Goal: Task Accomplishment & Management: Manage account settings

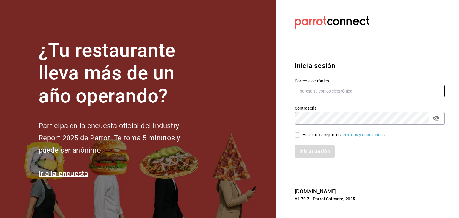
type input "[EMAIL_ADDRESS][DOMAIN_NAME]"
click at [295, 135] on input "He leído y acepto los Términos y condiciones." at bounding box center [297, 134] width 5 height 5
checkbox input "true"
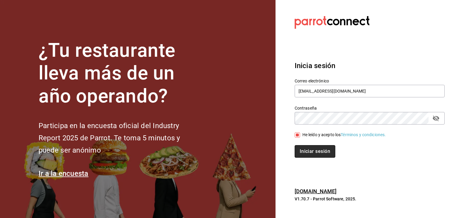
click at [314, 153] on button "Iniciar sesión" at bounding box center [315, 151] width 41 height 13
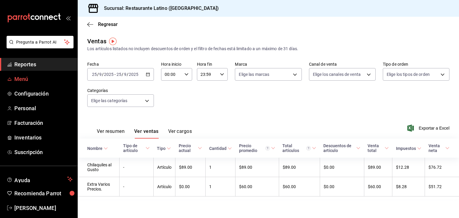
click at [26, 82] on span "Menú" at bounding box center [43, 79] width 58 height 8
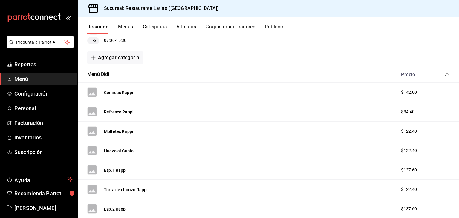
scroll to position [72, 0]
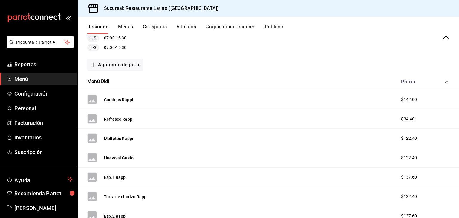
click at [406, 99] on span "$142.00" at bounding box center [409, 99] width 16 height 6
click at [405, 99] on span "$142.00" at bounding box center [409, 99] width 16 height 6
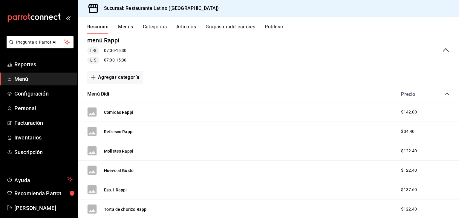
scroll to position [48, 0]
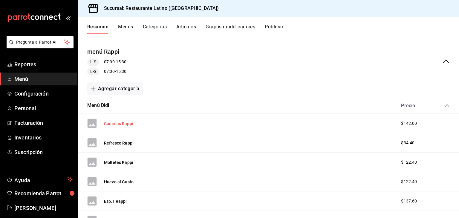
click at [122, 123] on button "Comidas Rappi" at bounding box center [118, 124] width 29 height 6
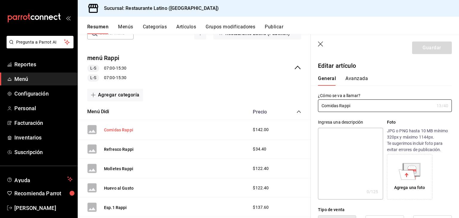
type input "$142.00"
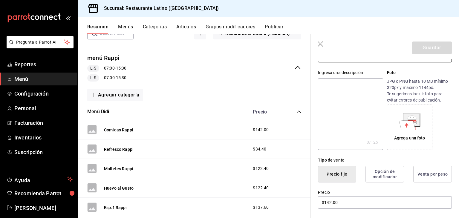
scroll to position [60, 0]
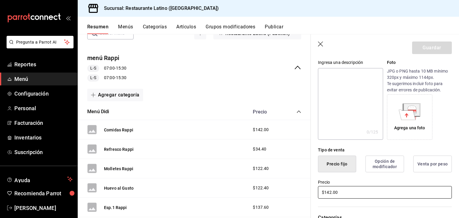
type input "Comidas DID"
click at [330, 193] on input "$142.00" at bounding box center [385, 192] width 134 height 13
type input "$1.00"
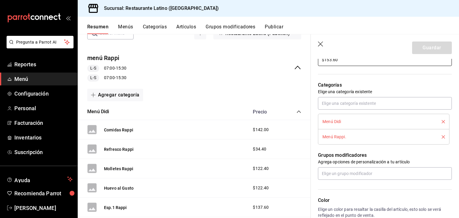
scroll to position [187, 0]
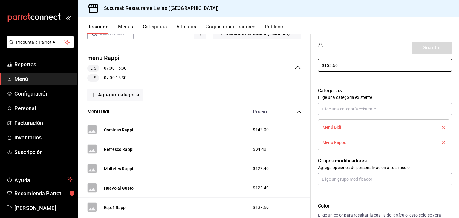
type input "$153.60"
click at [347, 125] on div "Menú Didi" at bounding box center [377, 127] width 110 height 4
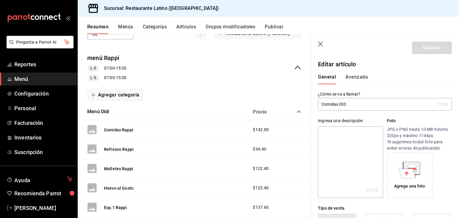
scroll to position [0, 0]
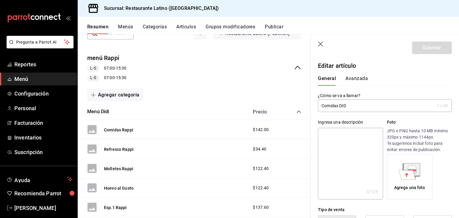
click at [320, 42] on icon "button" at bounding box center [321, 45] width 6 height 6
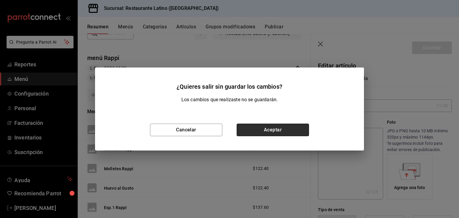
click at [272, 124] on button "Aceptar" at bounding box center [273, 130] width 72 height 13
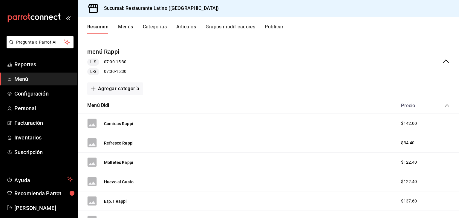
click at [127, 25] on button "Menús" at bounding box center [125, 29] width 15 height 10
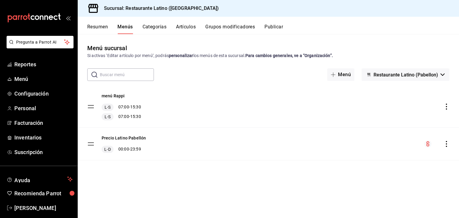
click at [150, 27] on button "Categorías" at bounding box center [154, 29] width 24 height 10
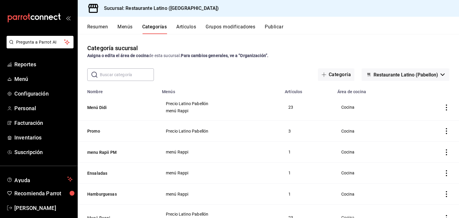
click at [443, 108] on icon "actions" at bounding box center [446, 108] width 6 height 6
click at [423, 121] on span "Editar" at bounding box center [424, 122] width 16 height 6
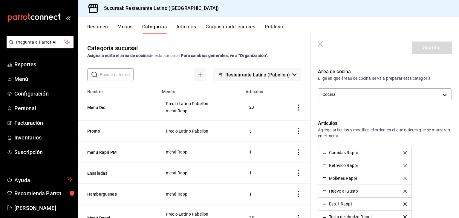
scroll to position [81, 0]
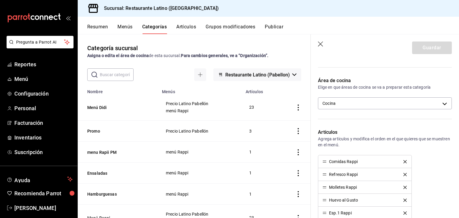
click at [364, 160] on div "Comidas Rappi" at bounding box center [364, 162] width 85 height 4
click at [403, 160] on icon "delete" at bounding box center [404, 161] width 3 height 3
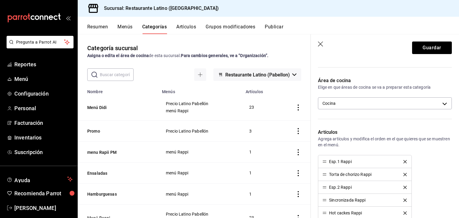
click at [403, 160] on icon "delete" at bounding box center [404, 161] width 3 height 3
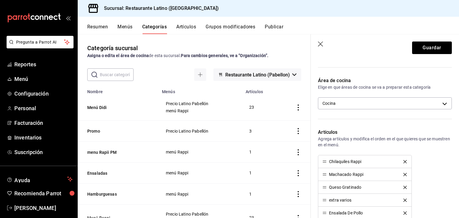
click at [403, 160] on icon "delete" at bounding box center [404, 161] width 3 height 3
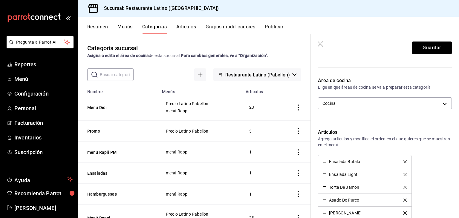
click at [403, 160] on icon "delete" at bounding box center [404, 161] width 3 height 3
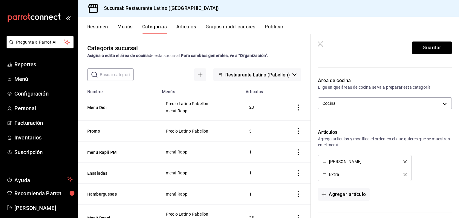
click at [403, 160] on icon "delete" at bounding box center [404, 161] width 3 height 3
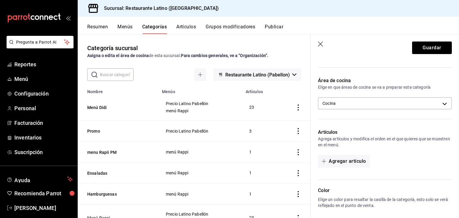
click at [401, 160] on div "Agregar artículo" at bounding box center [385, 161] width 134 height 13
click at [345, 163] on button "Agregar artículo" at bounding box center [343, 161] width 51 height 13
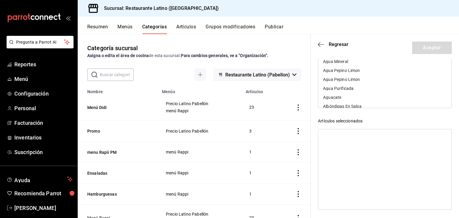
scroll to position [91, 0]
click at [336, 133] on div at bounding box center [385, 168] width 134 height 81
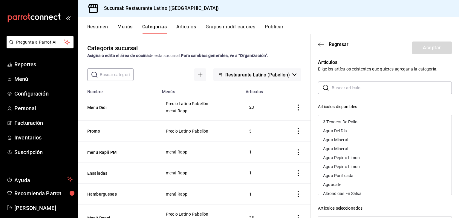
scroll to position [0, 0]
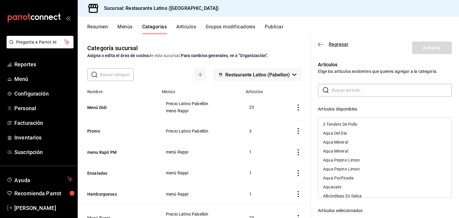
click at [321, 42] on icon "button" at bounding box center [321, 44] width 6 height 5
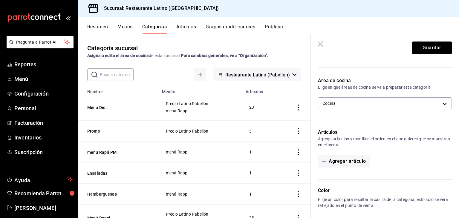
click at [321, 43] on icon "button" at bounding box center [321, 45] width 6 height 6
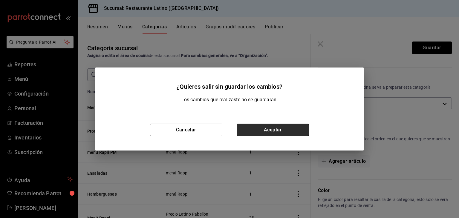
click at [258, 132] on button "Aceptar" at bounding box center [273, 130] width 72 height 13
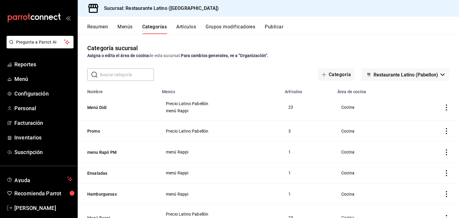
click at [193, 27] on button "Artículos" at bounding box center [186, 29] width 20 height 10
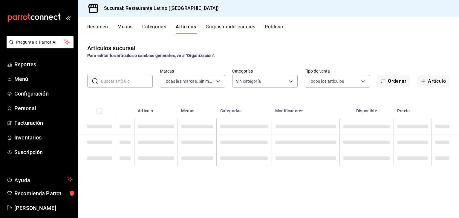
type input "d9c469dc-f08c-46b7-a74b-538dd27fde2f"
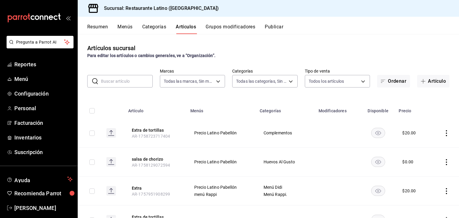
type input "6c83ded6-3fef-44d4-941d-b50c484b8b92,d02846c7-a59d-4f8e-8146-2248f5df7f1c,44c19…"
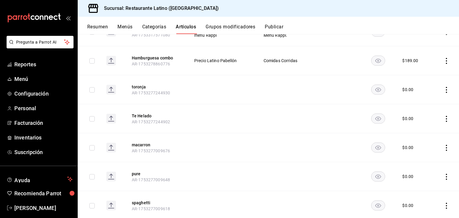
scroll to position [490, 0]
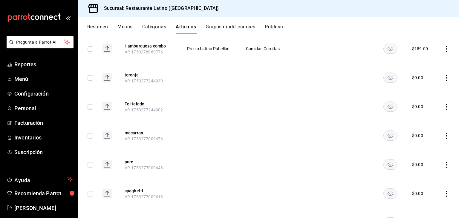
click at [231, 25] on button "Grupos modificadores" at bounding box center [231, 29] width 50 height 10
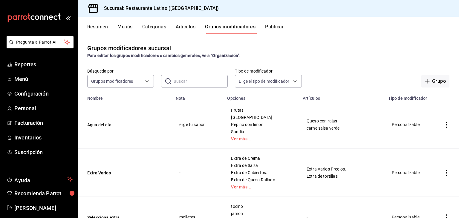
click at [153, 26] on button "Categorías" at bounding box center [154, 29] width 24 height 10
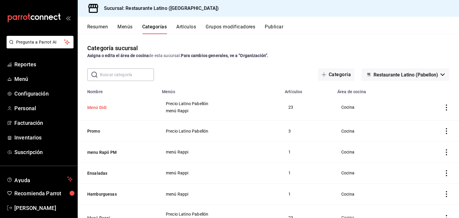
click at [99, 107] on button "Menú Didi" at bounding box center [117, 108] width 60 height 6
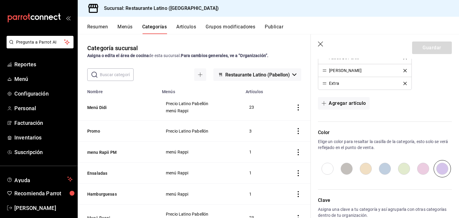
scroll to position [53, 0]
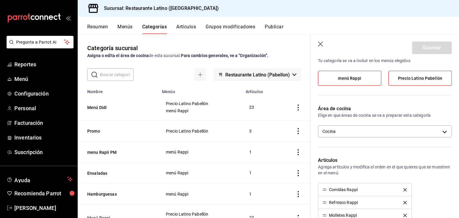
click at [368, 82] on label "menú Rappi" at bounding box center [349, 78] width 63 height 14
click at [0, 0] on input "menú Rappi" at bounding box center [0, 0] width 0 height 0
click at [189, 24] on button "Artículos" at bounding box center [186, 29] width 20 height 10
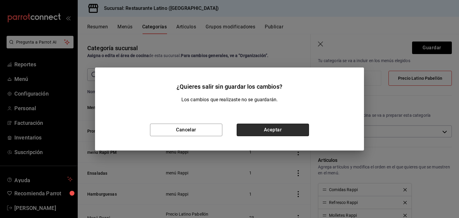
click at [265, 131] on button "Aceptar" at bounding box center [273, 130] width 72 height 13
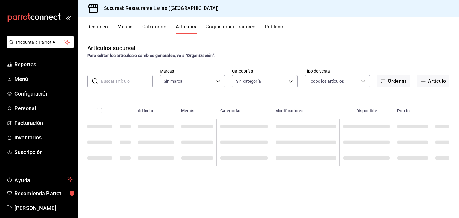
type input "d9c469dc-f08c-46b7-a74b-538dd27fde2f"
type input "6c83ded6-3fef-44d4-941d-b50c484b8b92,d02846c7-a59d-4f8e-8146-2248f5df7f1c,44c19…"
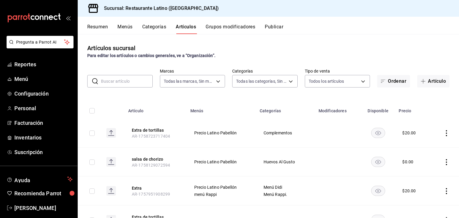
click at [140, 82] on input "text" at bounding box center [127, 81] width 52 height 12
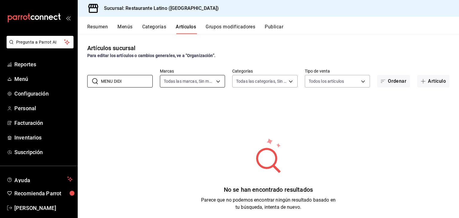
type input "MENU DIDI"
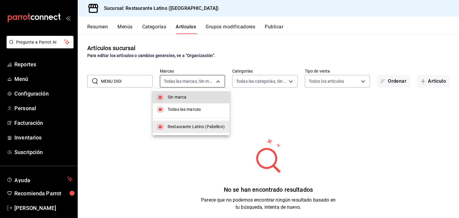
click at [215, 81] on body "Pregunta a Parrot AI Reportes Menú Configuración Personal Facturación Inventari…" at bounding box center [229, 109] width 459 height 218
click at [287, 80] on div at bounding box center [229, 109] width 459 height 218
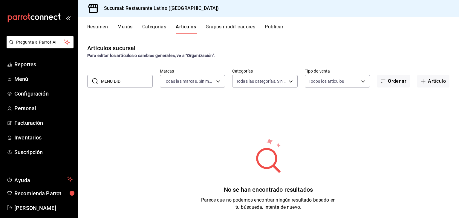
click at [287, 80] on body "Pregunta a Parrot AI Reportes Menú Configuración Personal Facturación Inventari…" at bounding box center [229, 109] width 459 height 218
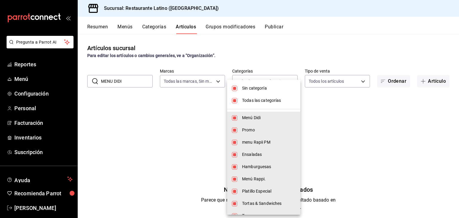
click at [256, 116] on span "Menú Didi" at bounding box center [268, 118] width 53 height 6
type input "d02846c7-a59d-4f8e-8146-2248f5df7f1c,44c198ae-659f-4732-92a9-17fcb31ae424,23e77…"
checkbox input "false"
click at [232, 118] on input "checkbox" at bounding box center [234, 117] width 5 height 5
checkbox input "true"
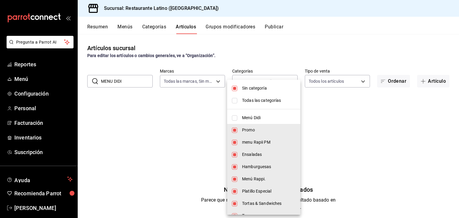
type input "d02846c7-a59d-4f8e-8146-2248f5df7f1c,44c198ae-659f-4732-92a9-17fcb31ae424,23e77…"
checkbox input "true"
click at [232, 118] on input "checkbox" at bounding box center [234, 117] width 5 height 5
checkbox input "false"
type input "d02846c7-a59d-4f8e-8146-2248f5df7f1c,44c198ae-659f-4732-92a9-17fcb31ae424,23e77…"
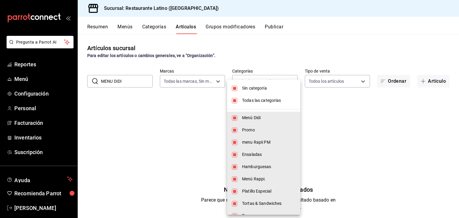
checkbox input "false"
click at [232, 118] on input "checkbox" at bounding box center [234, 117] width 5 height 5
checkbox input "true"
type input "d02846c7-a59d-4f8e-8146-2248f5df7f1c,44c198ae-659f-4732-92a9-17fcb31ae424,23e77…"
checkbox input "true"
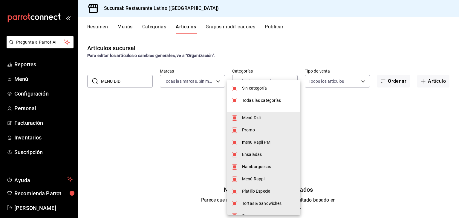
click at [368, 113] on div at bounding box center [229, 109] width 459 height 218
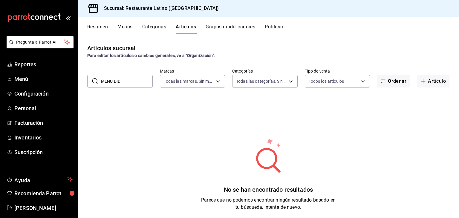
click at [134, 79] on input "MENU DIDI" at bounding box center [127, 81] width 52 height 12
click at [229, 26] on button "Grupos modificadores" at bounding box center [231, 29] width 50 height 10
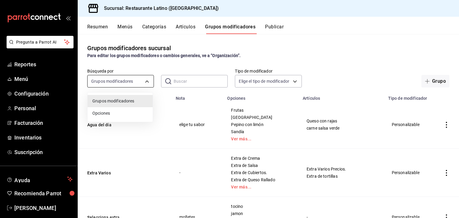
click at [148, 80] on body "Pregunta a Parrot AI Reportes Menú Configuración Personal Facturación Inventari…" at bounding box center [229, 109] width 459 height 218
click at [291, 80] on div at bounding box center [229, 109] width 459 height 218
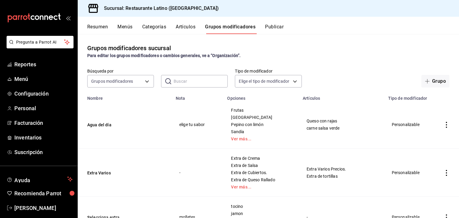
click at [99, 27] on button "Resumen" at bounding box center [97, 29] width 21 height 10
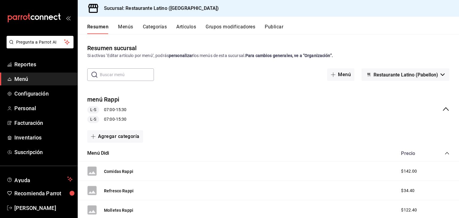
click at [444, 152] on icon "collapse-category-row" at bounding box center [446, 153] width 5 height 5
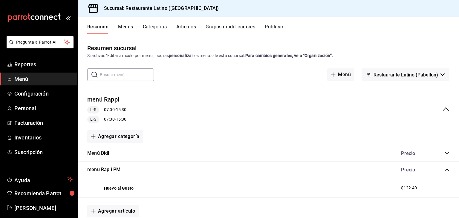
click at [444, 152] on icon "collapse-category-row" at bounding box center [446, 153] width 5 height 5
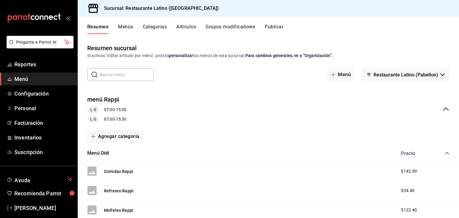
click at [91, 170] on rect at bounding box center [92, 171] width 10 height 10
click at [127, 25] on button "Menús" at bounding box center [125, 29] width 15 height 10
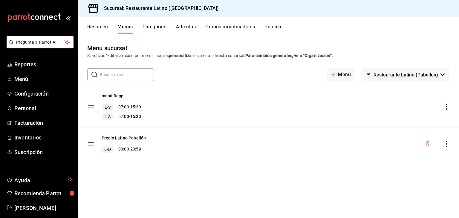
click at [238, 26] on button "Grupos modificadores" at bounding box center [230, 29] width 50 height 10
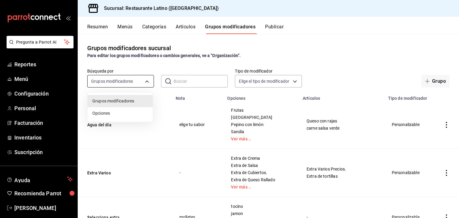
click at [145, 79] on body "Pregunta a Parrot AI Reportes Menú Configuración Personal Facturación Inventari…" at bounding box center [229, 109] width 459 height 218
click at [137, 99] on span "Grupos modificadores" at bounding box center [120, 101] width 56 height 6
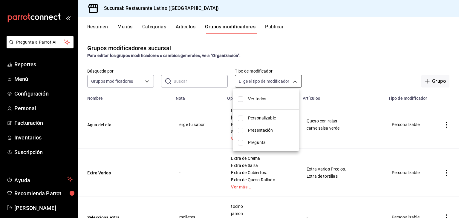
click at [292, 79] on body "Pregunta a Parrot AI Reportes Menú Configuración Personal Facturación Inventari…" at bounding box center [229, 109] width 459 height 218
click at [331, 47] on div at bounding box center [229, 109] width 459 height 218
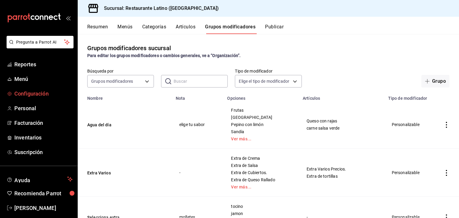
click at [32, 96] on span "Configuración" at bounding box center [43, 94] width 58 height 8
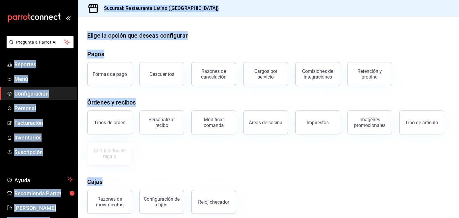
drag, startPoint x: 243, startPoint y: 185, endPoint x: 1, endPoint y: 165, distance: 243.1
click at [1, 165] on div "Pregunta a Parrot AI Reportes Menú Configuración Personal Facturación Inventari…" at bounding box center [229, 109] width 459 height 218
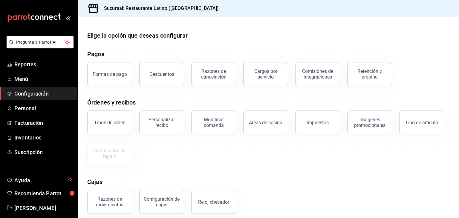
click at [20, 86] on ul "Reportes Menú Configuración Personal Facturación Inventarios Suscripción" at bounding box center [38, 108] width 77 height 101
click at [25, 79] on span "Menú" at bounding box center [43, 79] width 58 height 8
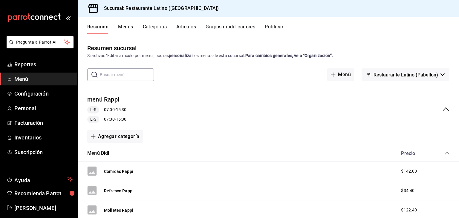
click at [246, 27] on button "Grupos modificadores" at bounding box center [231, 29] width 50 height 10
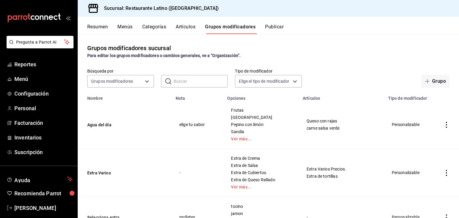
click at [189, 28] on button "Artículos" at bounding box center [186, 29] width 20 height 10
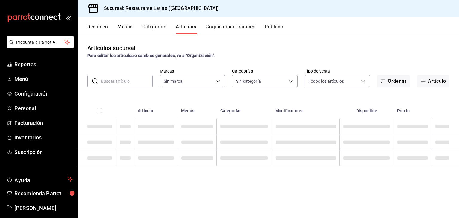
type input "d9c469dc-f08c-46b7-a74b-538dd27fde2f"
type input "6c83ded6-3fef-44d4-941d-b50c484b8b92,d02846c7-a59d-4f8e-8146-2248f5df7f1c,44c19…"
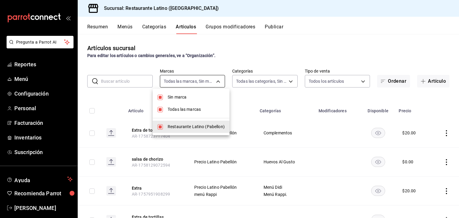
click at [216, 82] on body "Pregunta a Parrot AI Reportes Menú Configuración Personal Facturación Inventari…" at bounding box center [229, 109] width 459 height 218
click at [245, 93] on div at bounding box center [229, 109] width 459 height 218
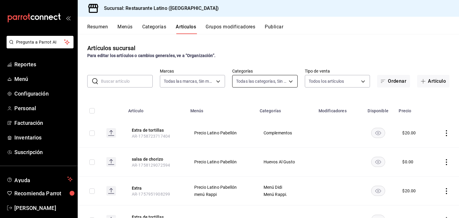
click at [289, 79] on body "Pregunta a Parrot AI Reportes Menú Configuración Personal Facturación Inventari…" at bounding box center [229, 109] width 459 height 218
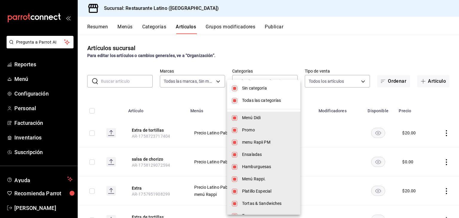
click at [234, 118] on input "checkbox" at bounding box center [234, 117] width 5 height 5
checkbox input "false"
type input "d02846c7-a59d-4f8e-8146-2248f5df7f1c,44c198ae-659f-4732-92a9-17fcb31ae424,23e77…"
checkbox input "false"
click at [456, 214] on div at bounding box center [229, 109] width 459 height 218
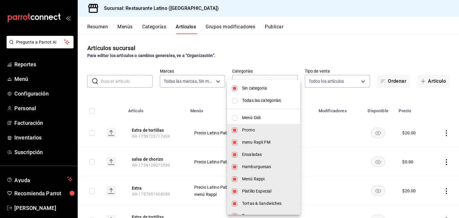
click at [456, 214] on div at bounding box center [229, 109] width 459 height 218
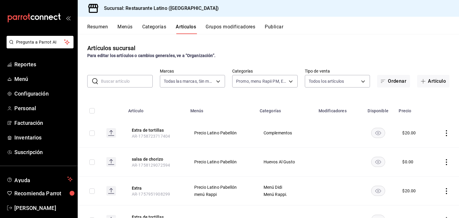
click at [456, 214] on div "Sin categoría Todas las categorías Menú Didi Promo menu Rapii PM Ensaladas Hamb…" at bounding box center [229, 109] width 459 height 218
click at [217, 80] on body "Pregunta a Parrot AI Reportes Menú Configuración Personal Facturación Inventari…" at bounding box center [229, 109] width 459 height 218
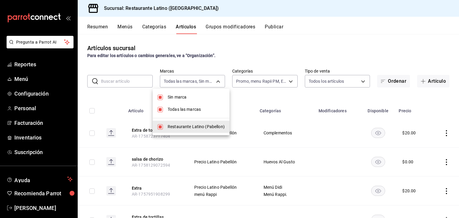
click at [286, 81] on div at bounding box center [229, 109] width 459 height 218
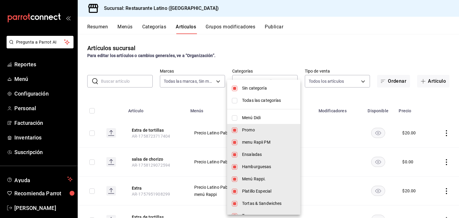
click at [286, 81] on body "Pregunta a Parrot AI Reportes Menú Configuración Personal Facturación Inventari…" at bounding box center [229, 109] width 459 height 218
click at [234, 116] on input "checkbox" at bounding box center [234, 117] width 5 height 5
checkbox input "true"
type input "d02846c7-a59d-4f8e-8146-2248f5df7f1c,44c198ae-659f-4732-92a9-17fcb31ae424,23e77…"
checkbox input "true"
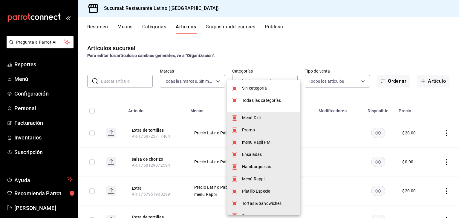
click at [360, 80] on div at bounding box center [229, 109] width 459 height 218
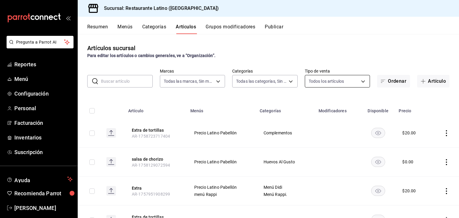
click at [360, 80] on body "Pregunta a Parrot AI Reportes Menú Configuración Personal Facturación Inventari…" at bounding box center [229, 109] width 459 height 218
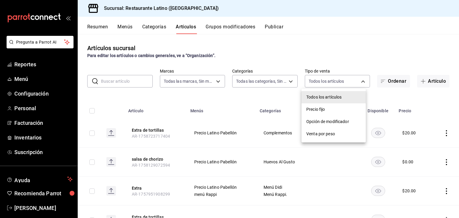
click at [344, 119] on span "Opción de modificador" at bounding box center [333, 122] width 55 height 6
type input "WITHOUT_INDEPENDENT_SALE"
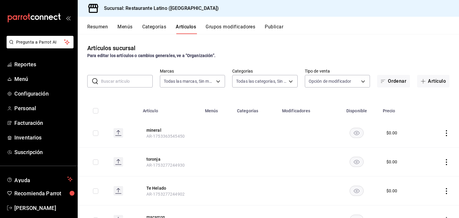
click at [122, 83] on input "text" at bounding box center [127, 81] width 52 height 12
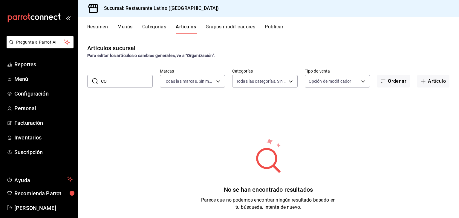
type input "C"
type input "D"
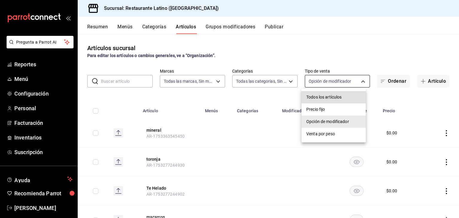
click at [360, 82] on body "Pregunta a Parrot AI Reportes Menú Configuración Personal Facturación Inventari…" at bounding box center [229, 109] width 459 height 218
click at [345, 97] on span "Todos los artículos" at bounding box center [333, 97] width 55 height 6
type input "ALL"
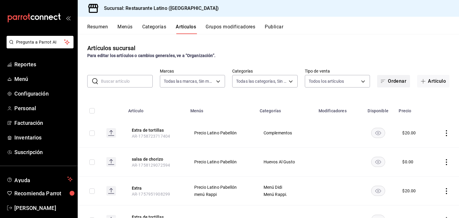
click at [396, 82] on button "Ordenar" at bounding box center [393, 81] width 33 height 13
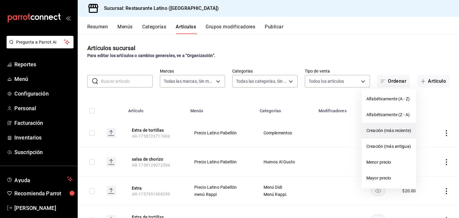
click at [379, 129] on span "Creación (más reciente)" at bounding box center [388, 131] width 45 height 6
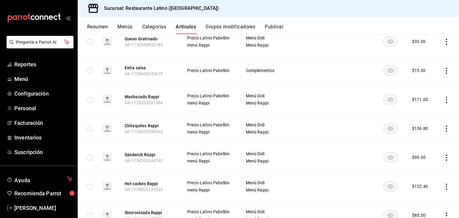
scroll to position [1504, 0]
click at [446, 154] on icon "actions" at bounding box center [446, 157] width 1 height 6
click at [427, 160] on span "Editar" at bounding box center [424, 160] width 16 height 6
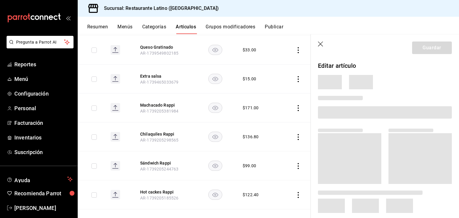
scroll to position [1494, 0]
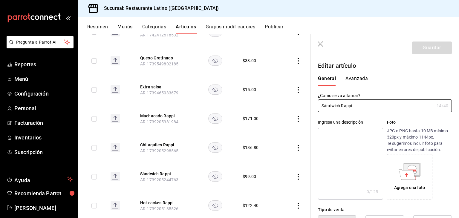
type input "$99.00"
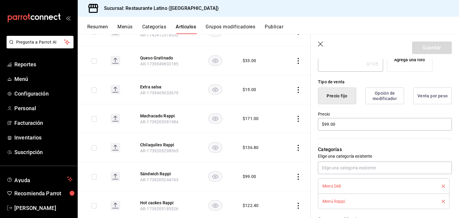
scroll to position [131, 0]
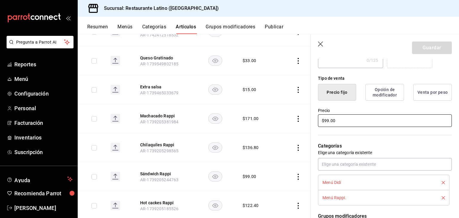
type input "Sándwich POLLO"
click at [329, 122] on input "$99.00" at bounding box center [385, 120] width 134 height 13
type input "$9.00"
type input "$107.20"
click at [380, 182] on div "Menú Didi" at bounding box center [377, 182] width 110 height 4
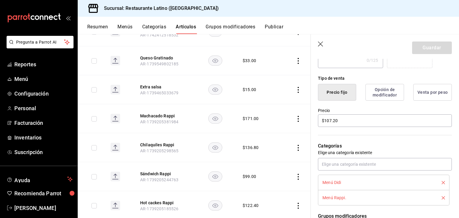
click at [329, 184] on span "Menú Didi" at bounding box center [331, 182] width 19 height 4
click at [441, 197] on icon "delete" at bounding box center [442, 197] width 3 height 3
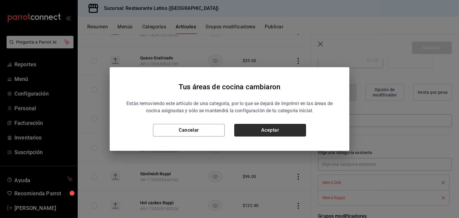
click at [282, 133] on button "Aceptar" at bounding box center [270, 130] width 72 height 13
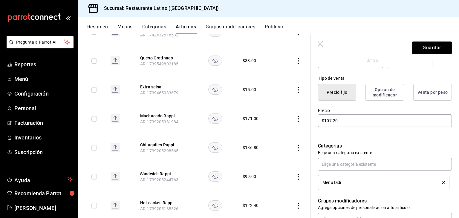
click at [318, 41] on header "Guardar" at bounding box center [385, 46] width 148 height 24
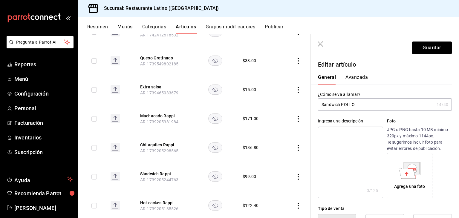
scroll to position [0, 0]
click at [320, 43] on icon "button" at bounding box center [321, 45] width 6 height 6
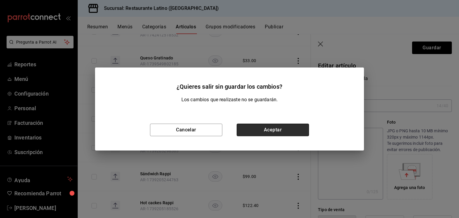
click at [284, 127] on button "Aceptar" at bounding box center [273, 130] width 72 height 13
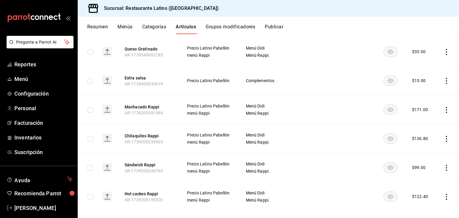
scroll to position [1585, 0]
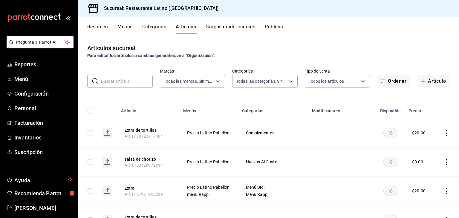
click at [128, 27] on button "Menús" at bounding box center [124, 29] width 15 height 10
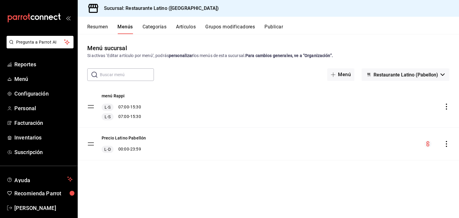
click at [158, 27] on button "Categorías" at bounding box center [154, 29] width 24 height 10
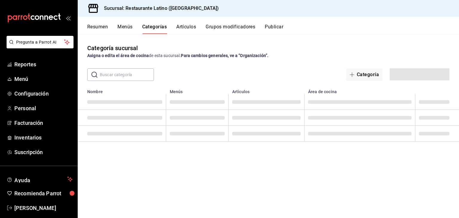
click at [158, 27] on button "Categorías" at bounding box center [154, 29] width 25 height 10
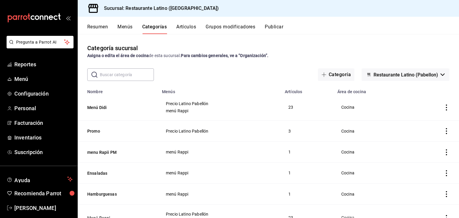
click at [443, 107] on icon "actions" at bounding box center [446, 108] width 6 height 6
click at [417, 145] on span "Eliminar" at bounding box center [423, 146] width 15 height 5
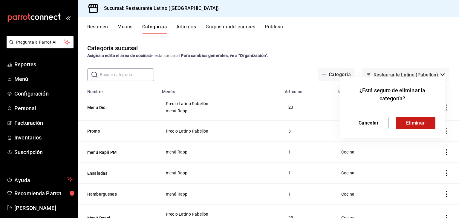
click at [421, 121] on button "Eliminar" at bounding box center [415, 123] width 40 height 13
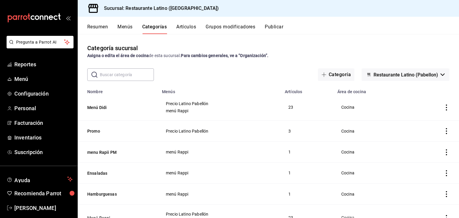
click at [443, 108] on icon "actions" at bounding box center [446, 108] width 6 height 6
click at [421, 122] on span "Editar" at bounding box center [424, 122] width 16 height 6
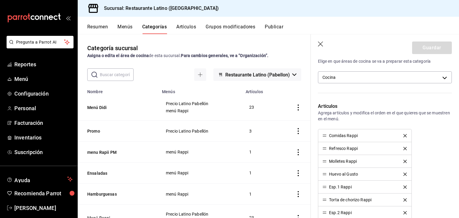
scroll to position [108, 0]
click at [403, 134] on icon "delete" at bounding box center [404, 135] width 3 height 3
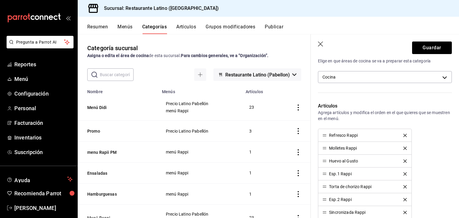
click at [403, 134] on icon "delete" at bounding box center [404, 135] width 3 height 3
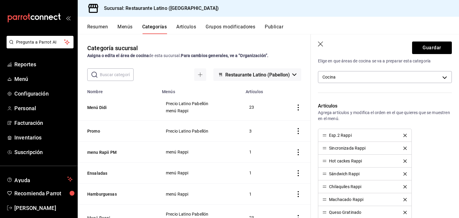
click at [403, 134] on icon "delete" at bounding box center [404, 135] width 3 height 3
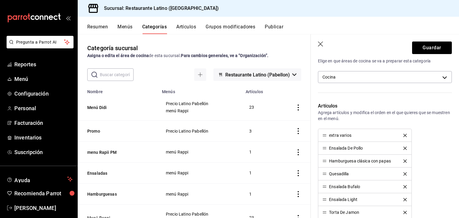
click at [403, 134] on icon "delete" at bounding box center [404, 135] width 3 height 3
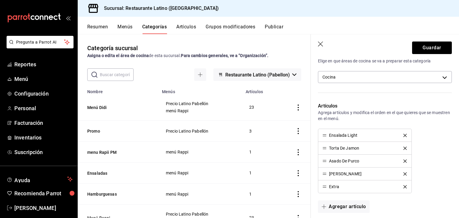
click at [403, 134] on icon "delete" at bounding box center [404, 135] width 3 height 3
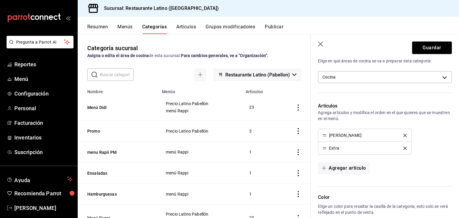
click at [403, 134] on icon "delete" at bounding box center [404, 135] width 3 height 3
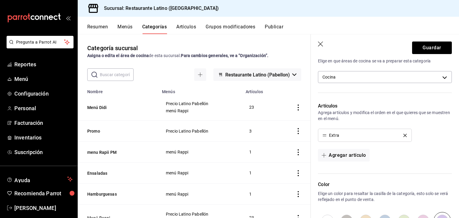
click at [403, 134] on icon "delete" at bounding box center [404, 135] width 3 height 3
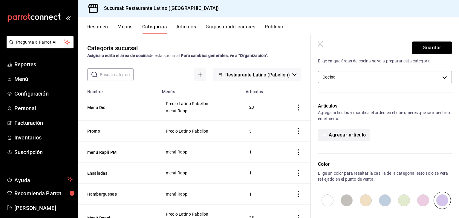
click at [350, 135] on button "Agregar artículo" at bounding box center [343, 135] width 51 height 13
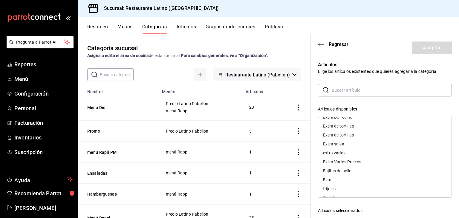
scroll to position [720, 0]
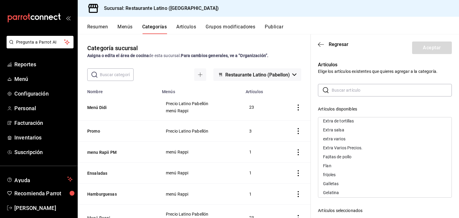
click at [451, 111] on div "Artículos Elige los artículos existentes que quieres agregar a la categoría. ​ …" at bounding box center [385, 184] width 148 height 250
click at [413, 107] on div "Artículos disponibles" at bounding box center [385, 109] width 134 height 6
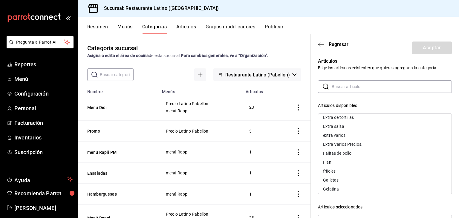
scroll to position [0, 0]
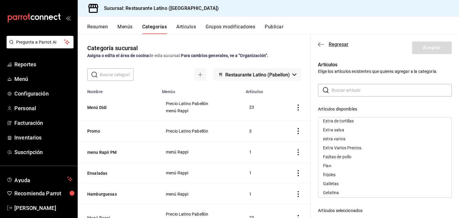
click at [345, 43] on span "Regresar" at bounding box center [339, 45] width 20 height 6
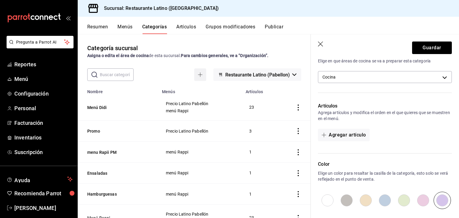
click at [198, 76] on icon "button" at bounding box center [200, 74] width 5 height 5
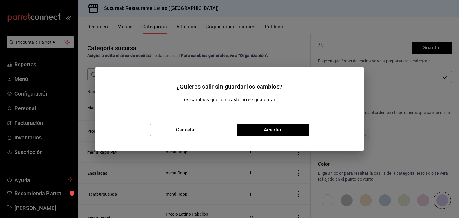
click at [292, 32] on div "¿Quieres salir sin guardar los cambios? Los cambios que realizaste no se guarda…" at bounding box center [229, 109] width 459 height 218
click at [280, 127] on button "Aceptar" at bounding box center [273, 130] width 72 height 13
radio input "true"
type input "1758814643268"
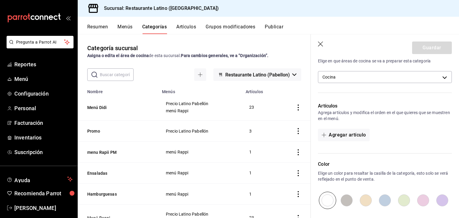
click at [236, 25] on button "Grupos modificadores" at bounding box center [231, 29] width 50 height 10
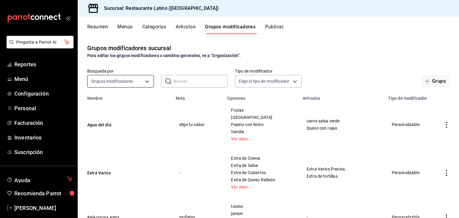
click at [146, 81] on body "Pregunta a Parrot AI Reportes Menú Configuración Personal Facturación Inventari…" at bounding box center [229, 109] width 459 height 218
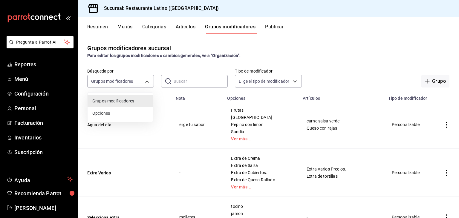
click at [292, 82] on div at bounding box center [229, 109] width 459 height 218
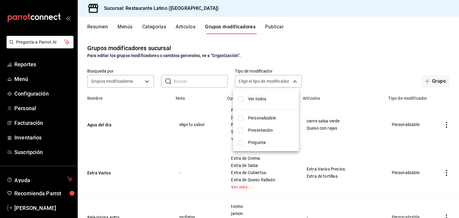
click at [292, 82] on body "Pregunta a Parrot AI Reportes Menú Configuración Personal Facturación Inventari…" at bounding box center [229, 109] width 459 height 218
click at [240, 98] on input "checkbox" at bounding box center [240, 98] width 5 height 5
checkbox input "true"
type input "CUSTOMIZABLE,PRESENTATION,QUESTION"
checkbox input "true"
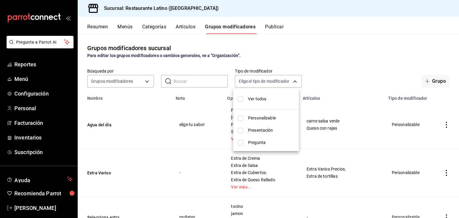
checkbox input "true"
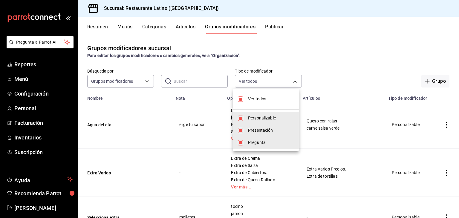
click at [336, 65] on div at bounding box center [229, 109] width 459 height 218
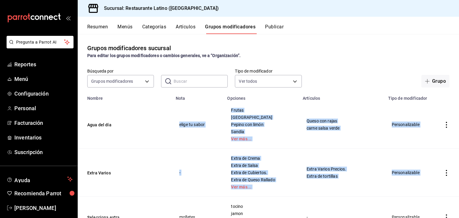
drag, startPoint x: 447, startPoint y: 160, endPoint x: 170, endPoint y: 111, distance: 281.9
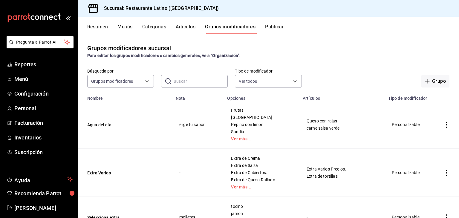
click at [344, 44] on div "Grupos modificadores sucursal Para editar los grupos modificadores o cambios ge…" at bounding box center [268, 51] width 381 height 15
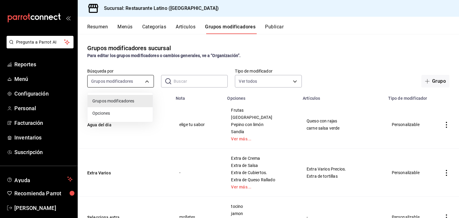
click at [146, 82] on body "Pregunta a Parrot AI Reportes Menú Configuración Personal Facturación Inventari…" at bounding box center [229, 109] width 459 height 218
click at [132, 113] on span "Opciones" at bounding box center [120, 113] width 56 height 6
type input "OPTION"
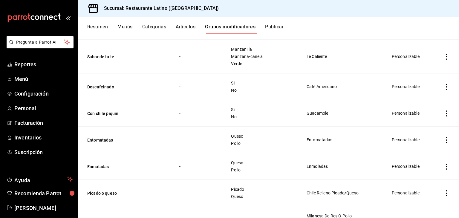
scroll to position [452, 0]
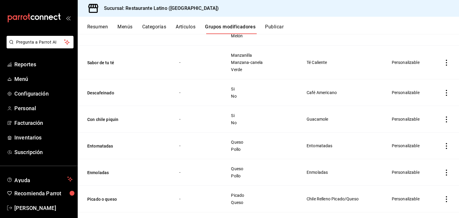
click at [192, 26] on button "Artículos" at bounding box center [186, 29] width 20 height 10
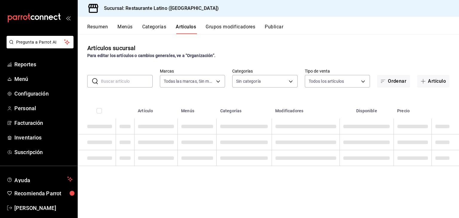
type input "d9c469dc-f08c-46b7-a74b-538dd27fde2f"
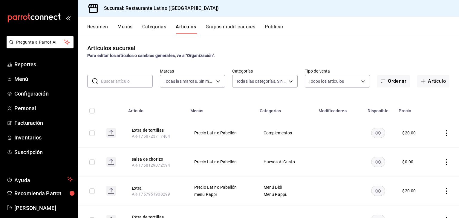
type input "6c83ded6-3fef-44d4-941d-b50c484b8b92,d02846c7-a59d-4f8e-8146-2248f5df7f1c,44c19…"
click at [141, 82] on input "text" at bounding box center [127, 81] width 52 height 12
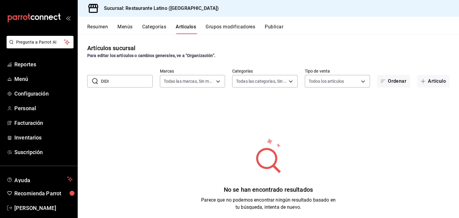
click at [141, 83] on input "DIDI" at bounding box center [127, 81] width 52 height 12
type input "D"
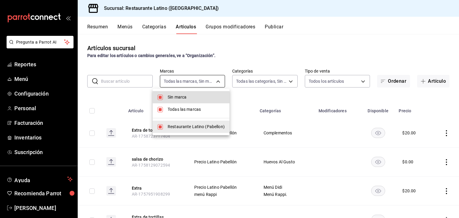
click at [215, 82] on body "Pregunta a Parrot AI Reportes Menú Configuración Personal Facturación Inventari…" at bounding box center [229, 109] width 459 height 218
click at [239, 91] on div at bounding box center [229, 109] width 459 height 218
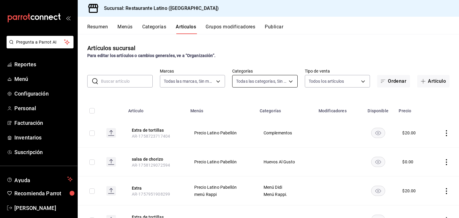
click at [290, 81] on body "Pregunta a Parrot AI Reportes Menú Configuración Personal Facturación Inventari…" at bounding box center [229, 109] width 459 height 218
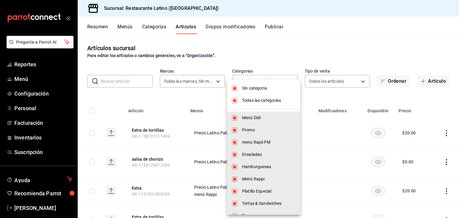
click at [234, 118] on input "checkbox" at bounding box center [234, 117] width 5 height 5
checkbox input "false"
type input "d02846c7-a59d-4f8e-8146-2248f5df7f1c,44c198ae-659f-4732-92a9-17fcb31ae424,23e77…"
checkbox input "false"
click at [346, 45] on div at bounding box center [229, 109] width 459 height 218
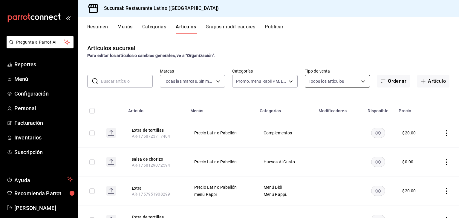
click at [359, 82] on body "Pregunta a Parrot AI Reportes Menú Configuración Personal Facturación Inventari…" at bounding box center [229, 109] width 459 height 218
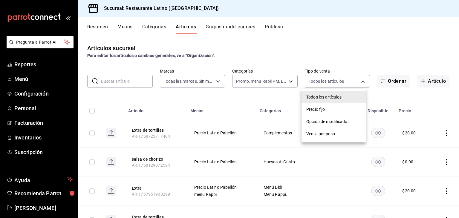
click at [378, 34] on div at bounding box center [229, 109] width 459 height 218
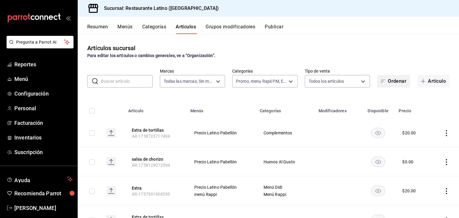
click at [391, 83] on button "Ordenar" at bounding box center [393, 81] width 33 height 13
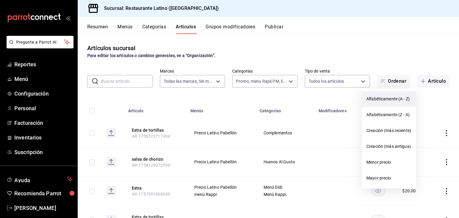
click at [387, 100] on span "Alfabéticamente (A - Z)" at bounding box center [388, 99] width 45 height 6
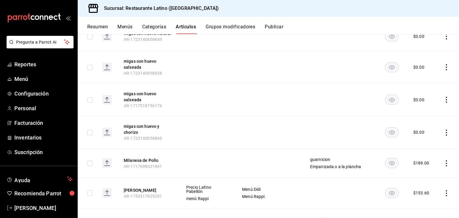
scroll to position [7181, 0]
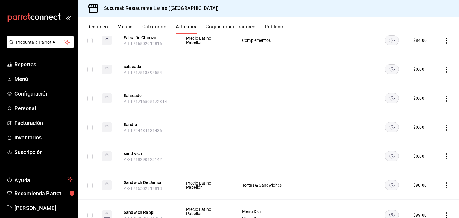
scroll to position [9760, 0]
click at [443, 211] on icon "actions" at bounding box center [446, 214] width 6 height 6
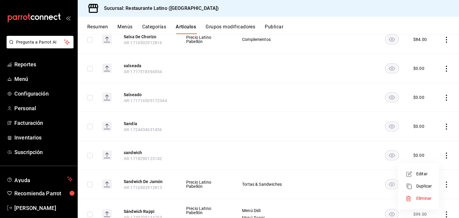
click at [441, 161] on div at bounding box center [229, 109] width 459 height 218
click at [422, 199] on td "$ 99.00" at bounding box center [421, 214] width 30 height 31
click at [443, 211] on icon "actions" at bounding box center [446, 214] width 6 height 6
click at [425, 172] on span "Editar" at bounding box center [424, 174] width 16 height 6
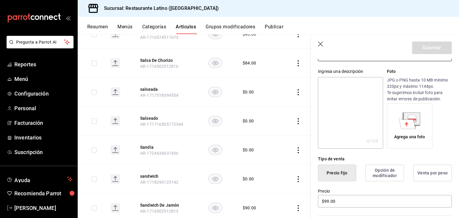
scroll to position [60, 0]
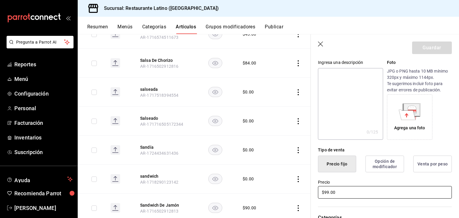
click at [328, 191] on input "$99.00" at bounding box center [385, 192] width 134 height 13
type input "$9.00"
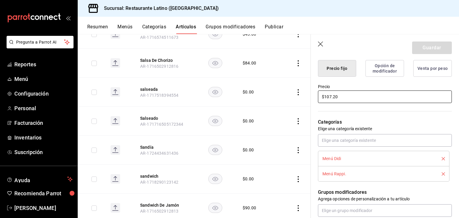
scroll to position [294, 0]
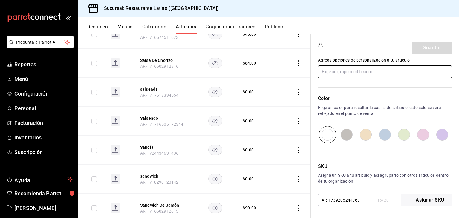
type input "$107.20"
click at [395, 70] on input "text" at bounding box center [385, 71] width 134 height 13
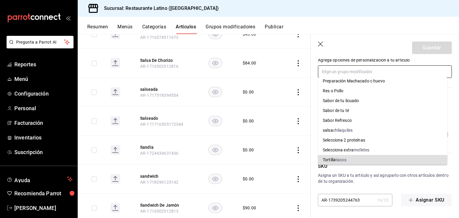
scroll to position [2, 0]
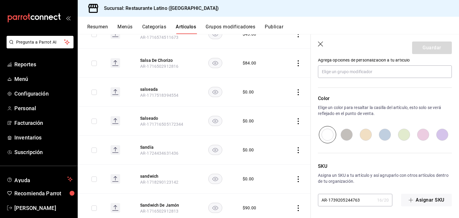
click at [451, 56] on header "Guardar" at bounding box center [385, 46] width 148 height 24
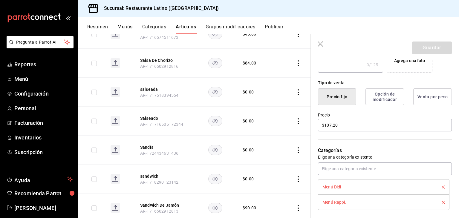
scroll to position [0, 0]
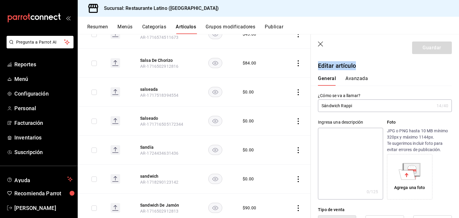
click at [319, 45] on icon "button" at bounding box center [320, 44] width 5 height 5
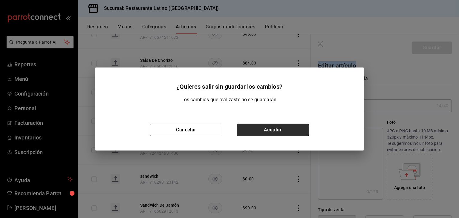
click at [282, 129] on button "Aceptar" at bounding box center [273, 130] width 72 height 13
click at [123, 23] on div "Resumen Menús Categorías Artículos Grupos modificadores Publicar" at bounding box center [268, 25] width 381 height 17
click at [123, 26] on button "Menús" at bounding box center [124, 29] width 15 height 10
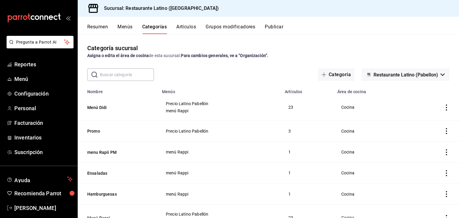
click at [189, 27] on button "Artículos" at bounding box center [186, 29] width 20 height 10
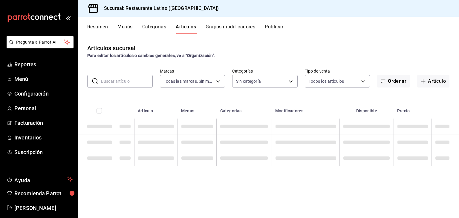
type input "d9c469dc-f08c-46b7-a74b-538dd27fde2f"
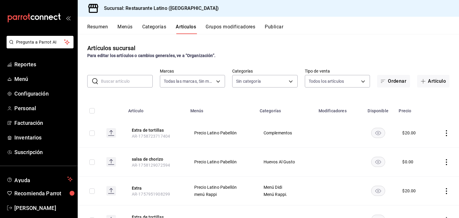
type input "6c83ded6-3fef-44d4-941d-b50c484b8b92,d02846c7-a59d-4f8e-8146-2248f5df7f1c,44c19…"
click at [109, 82] on input "text" at bounding box center [127, 81] width 52 height 12
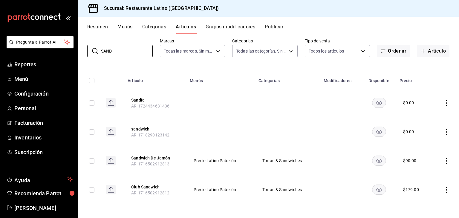
scroll to position [30, 0]
type input "SAND"
click at [216, 49] on body "Pregunta a Parrot AI Reportes Menú Configuración Personal Facturación Inventari…" at bounding box center [229, 109] width 459 height 218
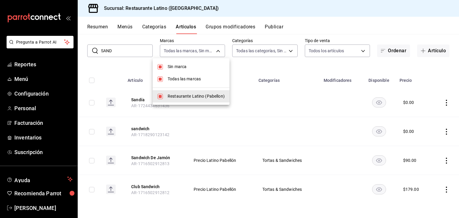
click at [242, 61] on div at bounding box center [229, 109] width 459 height 218
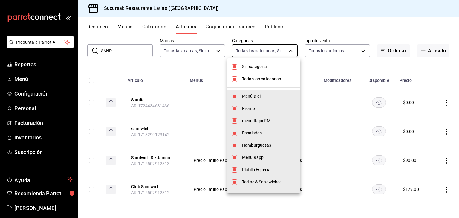
click at [288, 50] on body "Pregunta a Parrot AI Reportes Menú Configuración Personal Facturación Inventari…" at bounding box center [229, 109] width 459 height 218
click at [326, 64] on div at bounding box center [229, 109] width 459 height 218
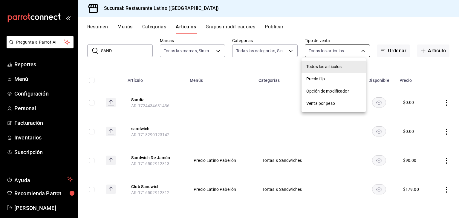
click at [359, 49] on body "Pregunta a Parrot AI Reportes Menú Configuración Personal Facturación Inventari…" at bounding box center [229, 109] width 459 height 218
click at [374, 62] on div at bounding box center [229, 109] width 459 height 218
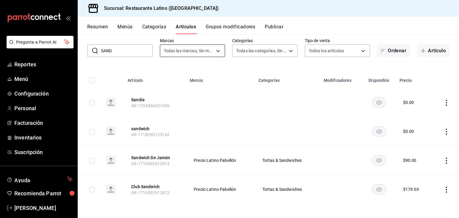
click at [216, 50] on body "Pregunta a Parrot AI Reportes Menú Configuración Personal Facturación Inventari…" at bounding box center [229, 109] width 459 height 218
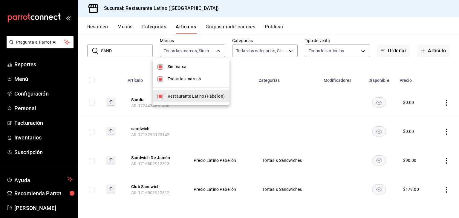
click at [194, 79] on span "Todas las marcas" at bounding box center [196, 79] width 57 height 6
checkbox input "false"
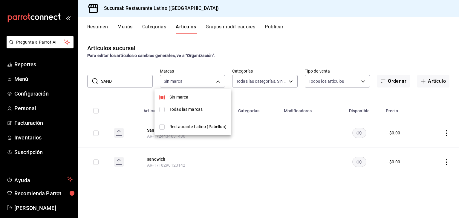
click at [290, 57] on div at bounding box center [229, 109] width 459 height 218
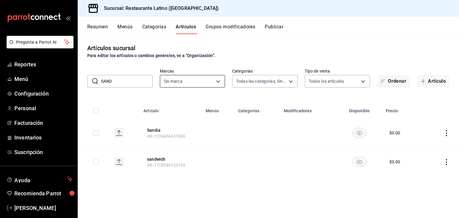
click at [217, 80] on body "Pregunta a Parrot AI Reportes Menú Configuración Personal Facturación Inventari…" at bounding box center [229, 109] width 459 height 218
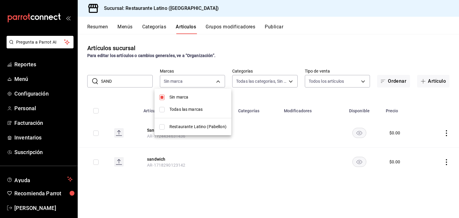
click at [318, 52] on div at bounding box center [229, 109] width 459 height 218
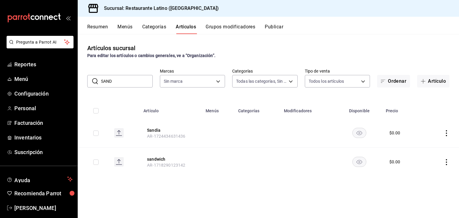
click at [120, 78] on input "SAND" at bounding box center [127, 81] width 52 height 12
type input "SANDW"
click at [447, 133] on icon "actions" at bounding box center [446, 133] width 6 height 6
click at [434, 144] on span "Editar" at bounding box center [429, 147] width 16 height 6
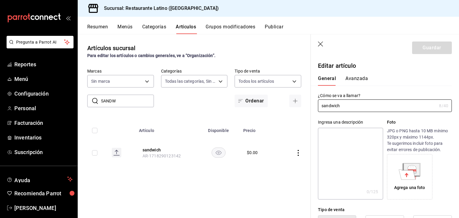
type input "$0.00"
click at [123, 100] on input "SANDW" at bounding box center [127, 101] width 53 height 12
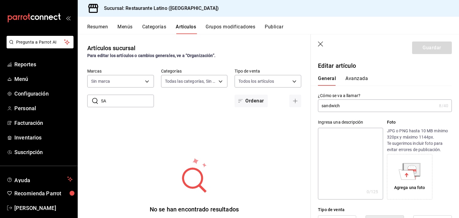
type input "S"
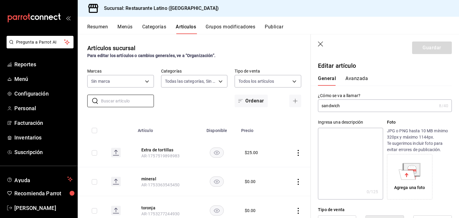
click at [122, 26] on button "Menús" at bounding box center [124, 29] width 15 height 10
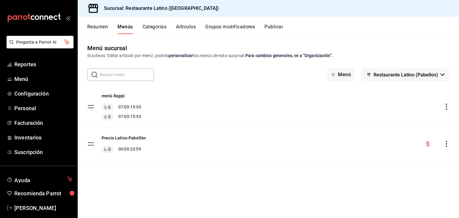
click at [446, 109] on icon "actions" at bounding box center [446, 107] width 1 height 6
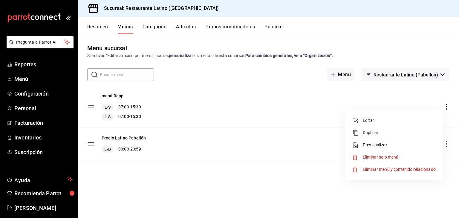
click at [321, 96] on div at bounding box center [229, 109] width 459 height 218
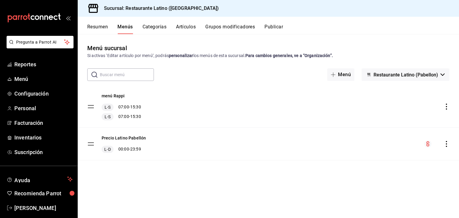
click at [162, 25] on button "Categorías" at bounding box center [154, 29] width 24 height 10
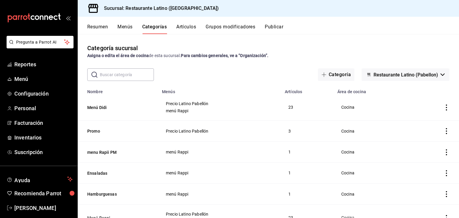
click at [443, 108] on icon "actions" at bounding box center [446, 108] width 6 height 6
click at [425, 122] on span "Editar" at bounding box center [424, 122] width 16 height 6
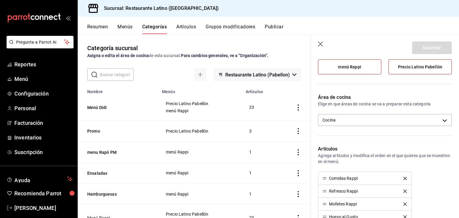
scroll to position [72, 0]
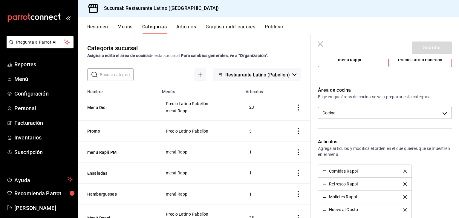
click at [321, 45] on icon "button" at bounding box center [320, 44] width 5 height 5
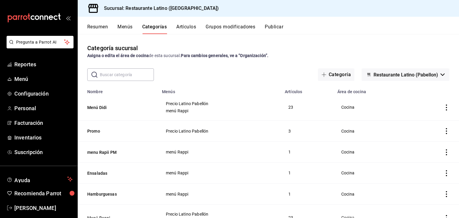
click at [186, 28] on button "Artículos" at bounding box center [186, 29] width 20 height 10
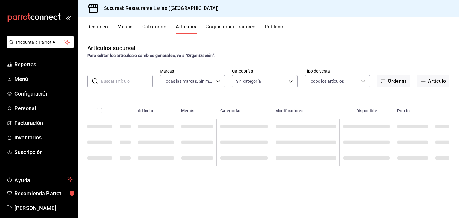
type input "d9c469dc-f08c-46b7-a74b-538dd27fde2f"
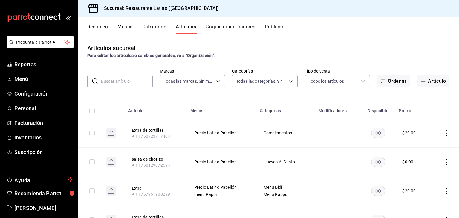
type input "6c83ded6-3fef-44d4-941d-b50c484b8b92,d02846c7-a59d-4f8e-8146-2248f5df7f1c,44c19…"
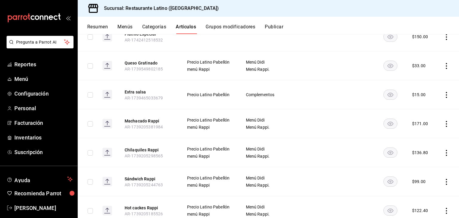
scroll to position [1491, 0]
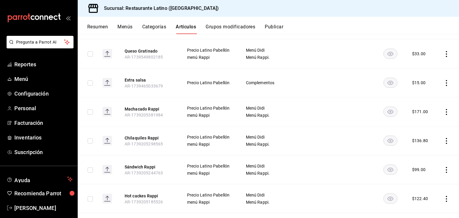
click at [443, 167] on icon "actions" at bounding box center [446, 170] width 6 height 6
click at [424, 171] on span "Editar" at bounding box center [424, 173] width 16 height 6
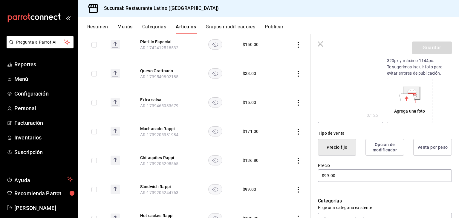
scroll to position [84, 0]
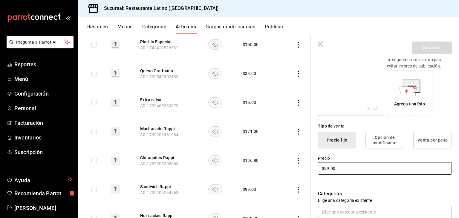
click at [329, 171] on input "$99.00" at bounding box center [385, 168] width 134 height 13
type input "$9.00"
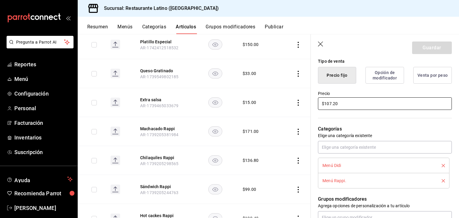
scroll to position [139, 0]
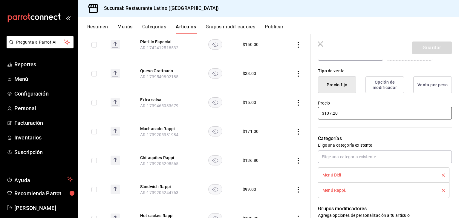
type input "$107.20"
click at [439, 188] on div "Menú Rappi." at bounding box center [383, 190] width 122 height 7
click at [441, 190] on icon "delete" at bounding box center [442, 190] width 3 height 3
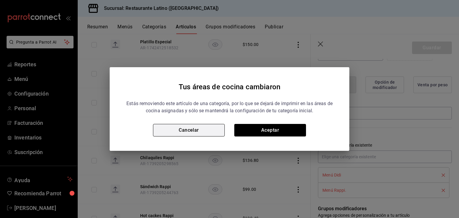
click at [207, 125] on button "Cancelar" at bounding box center [189, 130] width 72 height 13
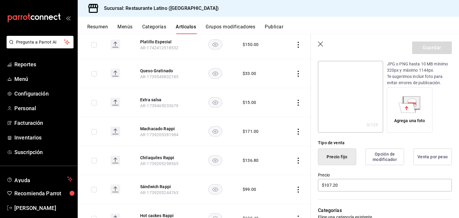
scroll to position [55, 0]
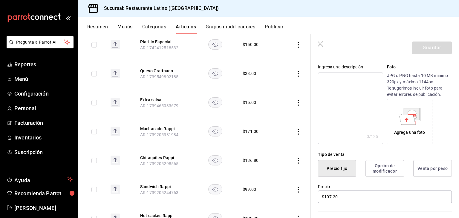
click at [389, 166] on button "Opción de modificador" at bounding box center [384, 168] width 39 height 17
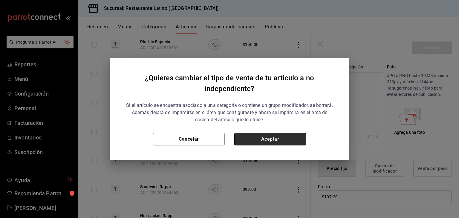
click at [294, 139] on button "Aceptar" at bounding box center [270, 139] width 72 height 13
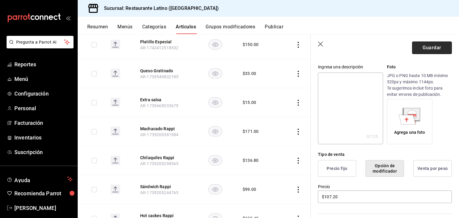
click at [430, 49] on button "Guardar" at bounding box center [432, 48] width 40 height 13
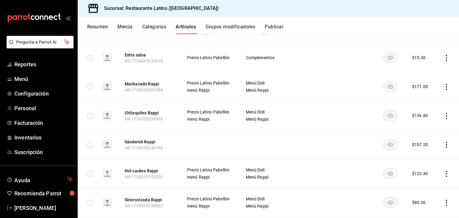
scroll to position [1521, 0]
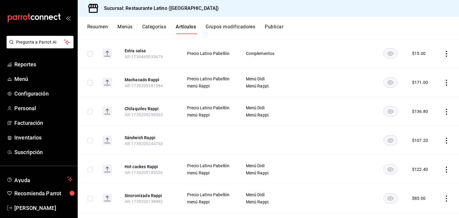
click at [443, 138] on icon "actions" at bounding box center [446, 141] width 6 height 6
click at [422, 146] on span "Editar" at bounding box center [424, 144] width 16 height 6
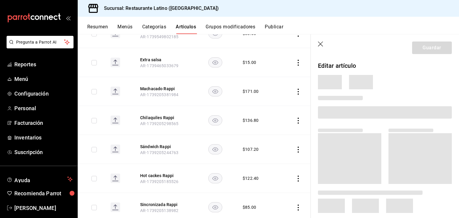
scroll to position [1510, 0]
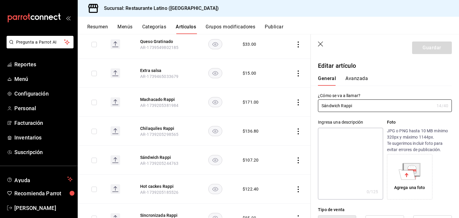
type input "$107.20"
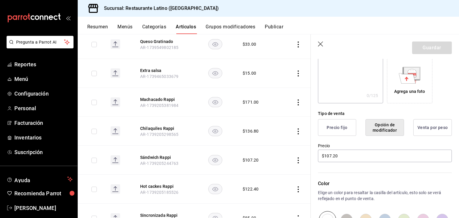
scroll to position [108, 0]
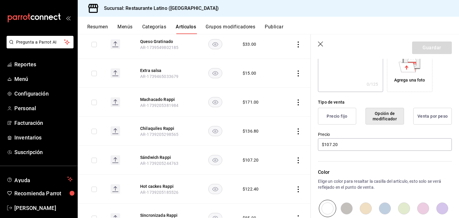
click at [342, 115] on button "Precio fijo" at bounding box center [337, 116] width 38 height 17
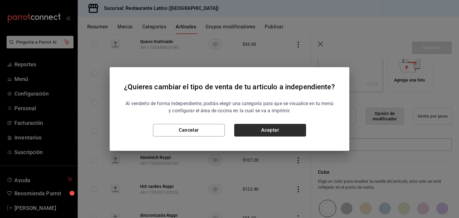
click at [281, 128] on button "Aceptar" at bounding box center [270, 130] width 72 height 13
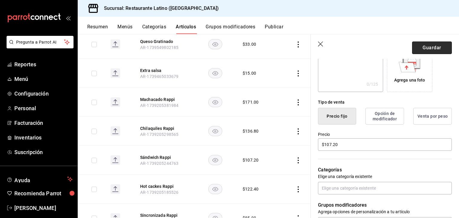
click at [430, 47] on button "Guardar" at bounding box center [432, 48] width 40 height 13
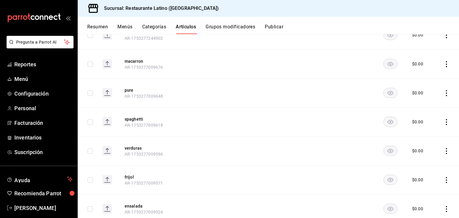
scroll to position [574, 0]
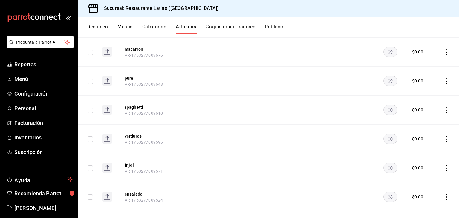
click at [94, 24] on button "Resumen" at bounding box center [97, 29] width 21 height 10
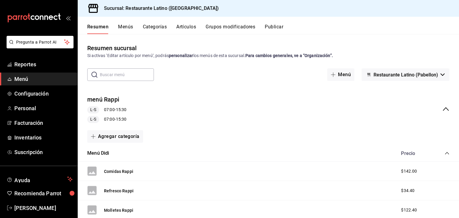
click at [127, 28] on button "Menús" at bounding box center [125, 29] width 15 height 10
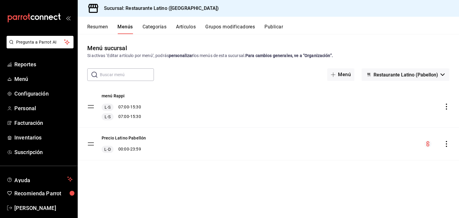
click at [151, 26] on button "Categorías" at bounding box center [154, 29] width 24 height 10
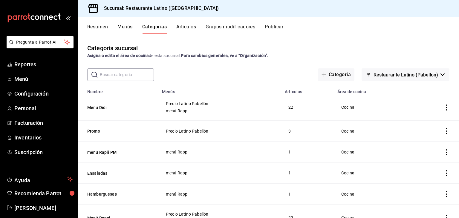
click at [443, 107] on icon "actions" at bounding box center [446, 108] width 6 height 6
click at [424, 120] on span "Editar" at bounding box center [424, 122] width 16 height 6
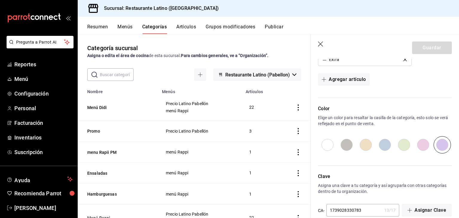
scroll to position [462, 0]
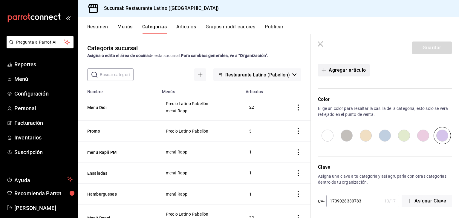
click at [364, 67] on button "Agregar artículo" at bounding box center [343, 70] width 51 height 13
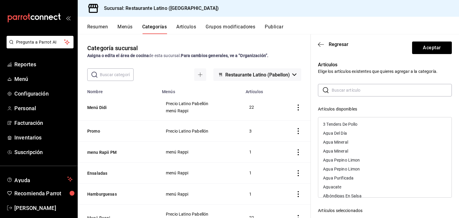
click at [350, 87] on input "text" at bounding box center [392, 90] width 120 height 12
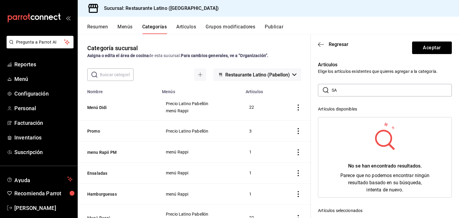
type input "S"
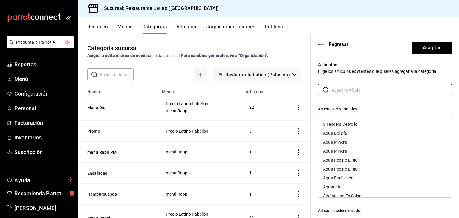
click at [295, 151] on icon "actions" at bounding box center [298, 152] width 6 height 6
click at [272, 150] on div at bounding box center [229, 109] width 459 height 218
click at [323, 42] on icon "button" at bounding box center [321, 44] width 6 height 5
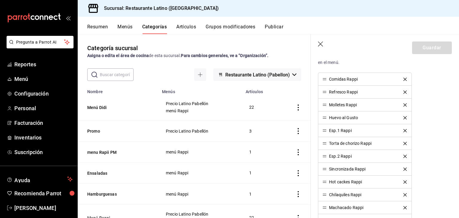
scroll to position [152, 0]
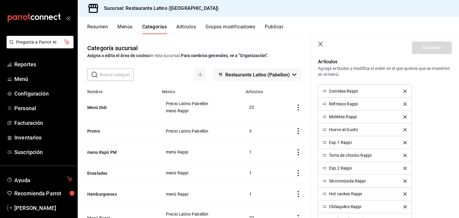
click at [295, 107] on icon "actions" at bounding box center [298, 108] width 6 height 6
click at [286, 91] on div at bounding box center [229, 109] width 459 height 218
click at [321, 45] on icon "button" at bounding box center [320, 44] width 5 height 5
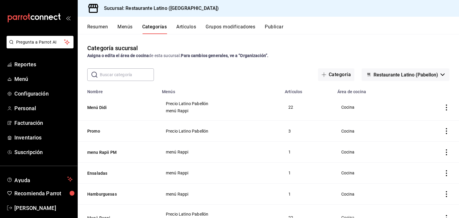
click at [192, 28] on button "Artículos" at bounding box center [186, 29] width 20 height 10
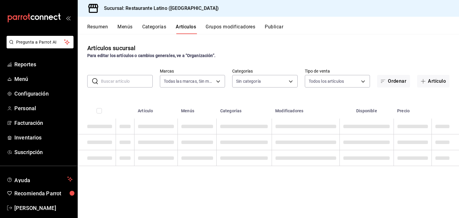
type input "d9c469dc-f08c-46b7-a74b-538dd27fde2f"
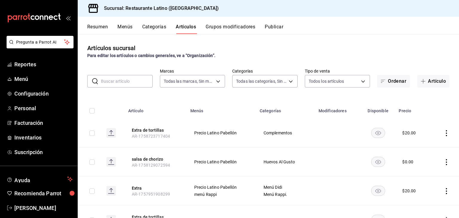
type input "6c83ded6-3fef-44d4-941d-b50c484b8b92,d02846c7-a59d-4f8e-8146-2248f5df7f1c,44c19…"
click at [129, 86] on input "text" at bounding box center [127, 81] width 52 height 12
click at [140, 77] on input "text" at bounding box center [127, 81] width 52 height 12
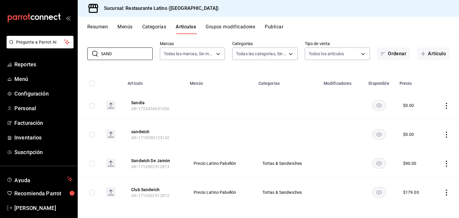
scroll to position [30, 0]
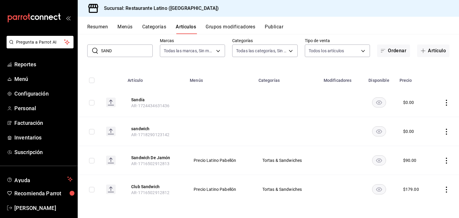
click at [118, 50] on input "SAND" at bounding box center [127, 51] width 52 height 12
type input "SAND"
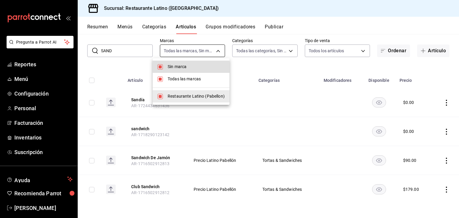
click at [215, 47] on body "Pregunta a Parrot AI Reportes Menú Configuración Personal Facturación Inventari…" at bounding box center [229, 109] width 459 height 218
click at [287, 49] on div at bounding box center [229, 109] width 459 height 218
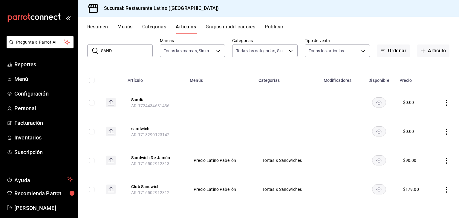
click at [287, 49] on body "Pregunta a Parrot AI Reportes Menú Configuración Personal Facturación Inventari…" at bounding box center [229, 109] width 459 height 218
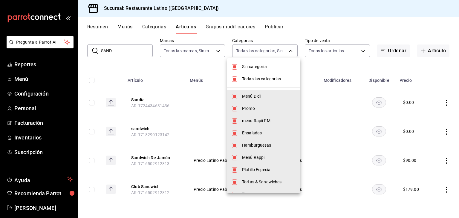
click at [361, 57] on div at bounding box center [229, 109] width 459 height 218
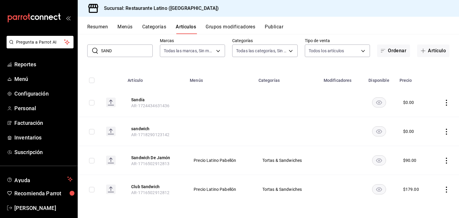
click at [94, 25] on button "Resumen" at bounding box center [97, 29] width 21 height 10
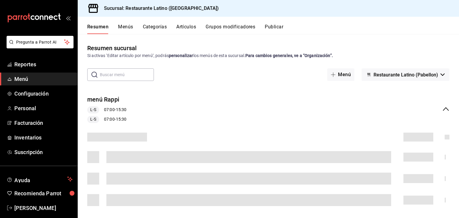
click at [121, 24] on button "Menús" at bounding box center [125, 29] width 15 height 10
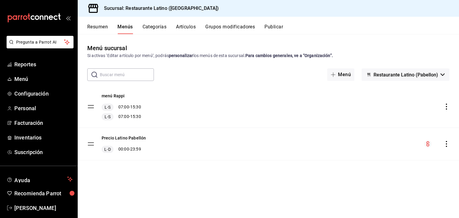
click at [190, 27] on button "Artículos" at bounding box center [186, 29] width 20 height 10
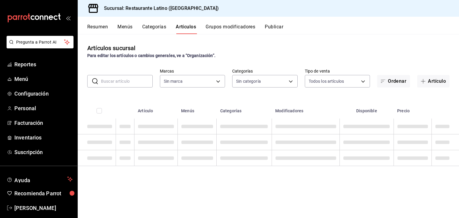
type input "d9c469dc-f08c-46b7-a74b-538dd27fde2f"
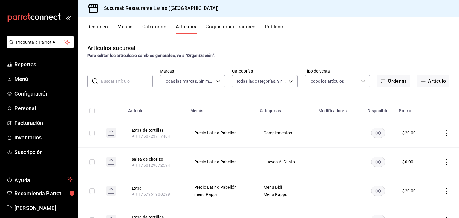
type input "6c83ded6-3fef-44d4-941d-b50c484b8b92,d02846c7-a59d-4f8e-8146-2248f5df7f1c,44c19…"
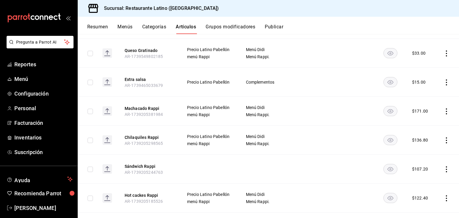
scroll to position [1504, 0]
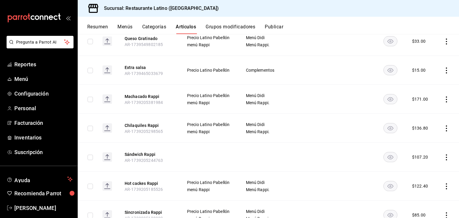
click at [384, 152] on rect "availability-product" at bounding box center [390, 157] width 14 height 10
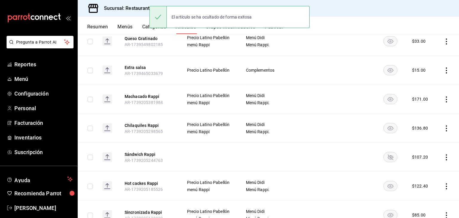
click at [384, 152] on rect "availability-product" at bounding box center [390, 157] width 14 height 10
click at [443, 154] on icon "actions" at bounding box center [446, 157] width 6 height 6
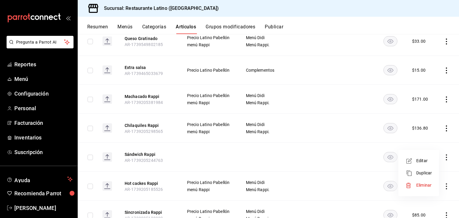
click at [418, 162] on span "Editar" at bounding box center [424, 161] width 16 height 6
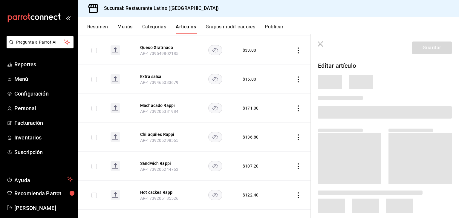
scroll to position [1493, 0]
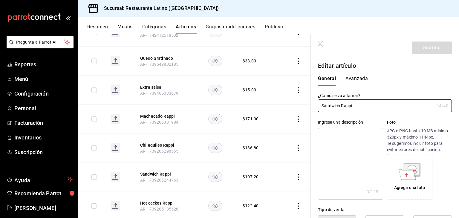
type input "$107.20"
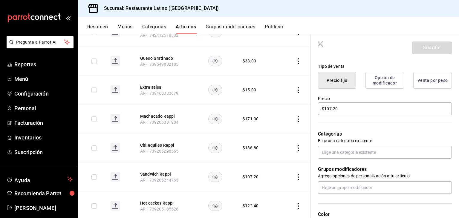
scroll to position [155, 0]
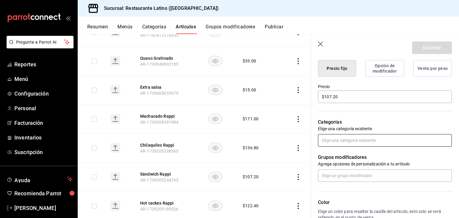
click at [373, 141] on input "text" at bounding box center [385, 140] width 134 height 13
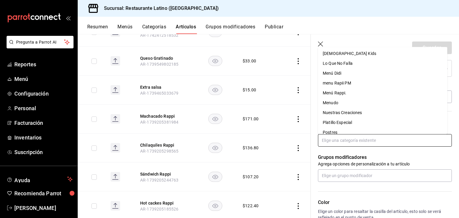
scroll to position [108, 0]
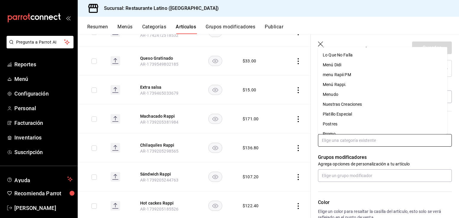
click at [358, 86] on li "Menú Rappi." at bounding box center [382, 85] width 129 height 10
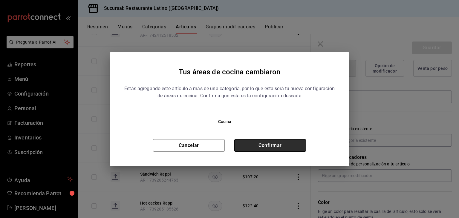
click at [279, 150] on button "Confirmar" at bounding box center [270, 145] width 72 height 13
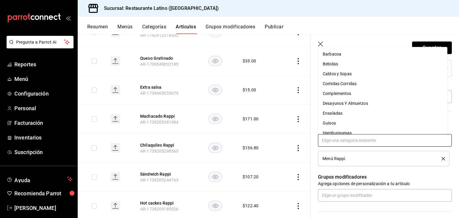
click at [437, 138] on input "text" at bounding box center [385, 140] width 134 height 13
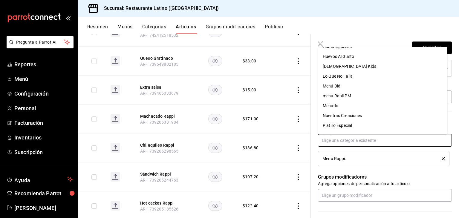
scroll to position [96, 0]
click at [339, 79] on li "Menú Didi" at bounding box center [382, 77] width 129 height 10
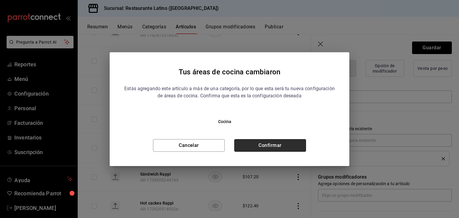
click at [272, 147] on button "Confirmar" at bounding box center [270, 145] width 72 height 13
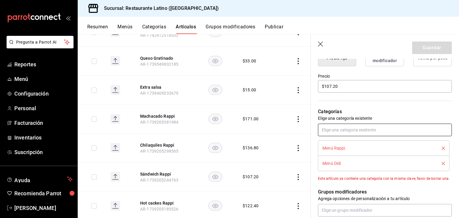
scroll to position [179, 0]
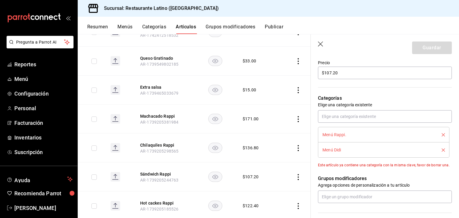
click at [441, 134] on icon "delete" at bounding box center [442, 134] width 3 height 3
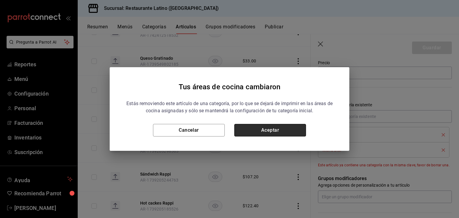
click at [257, 127] on button "Aceptar" at bounding box center [270, 130] width 72 height 13
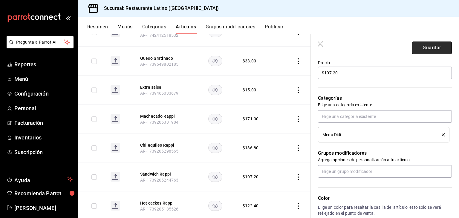
click at [431, 50] on button "Guardar" at bounding box center [432, 48] width 40 height 13
